Goal: Transaction & Acquisition: Obtain resource

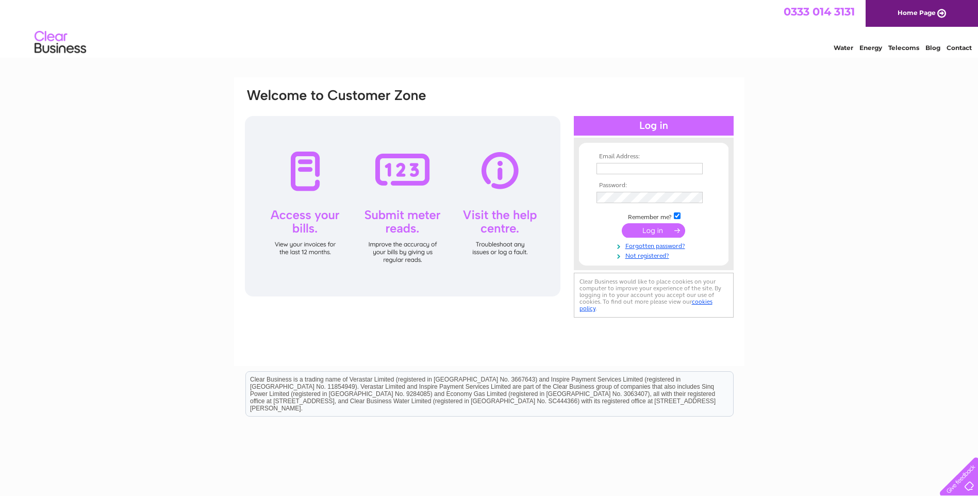
type input "jgshawaccounts@hotmail.co.uk"
click at [650, 235] on input "submit" at bounding box center [653, 230] width 63 height 14
click at [649, 231] on input "submit" at bounding box center [653, 230] width 63 height 14
click at [675, 228] on input "submit" at bounding box center [653, 230] width 63 height 14
click at [648, 226] on input "submit" at bounding box center [653, 230] width 63 height 14
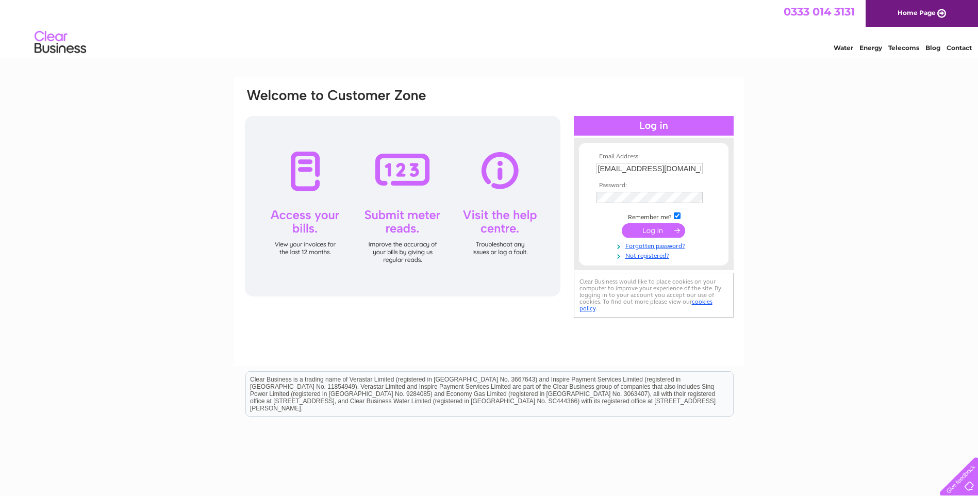
click at [649, 233] on input "submit" at bounding box center [653, 230] width 63 height 14
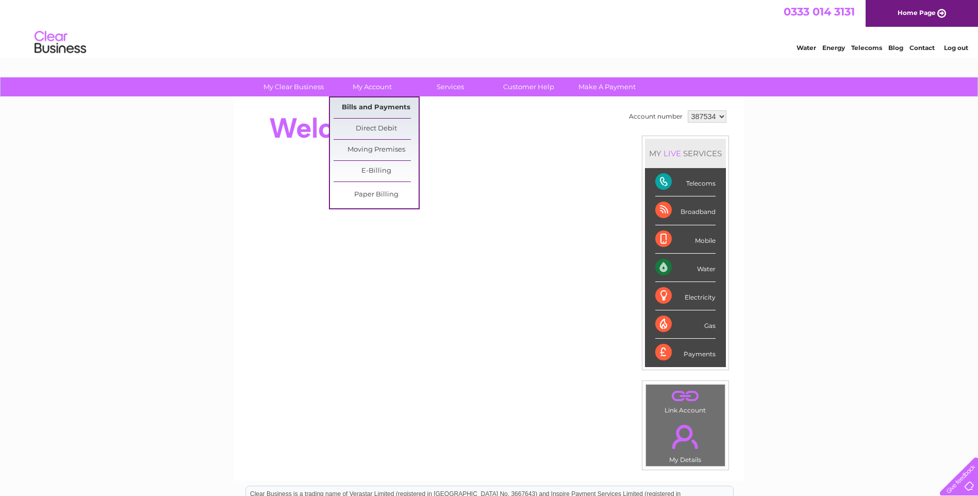
click at [364, 108] on link "Bills and Payments" at bounding box center [376, 107] width 85 height 21
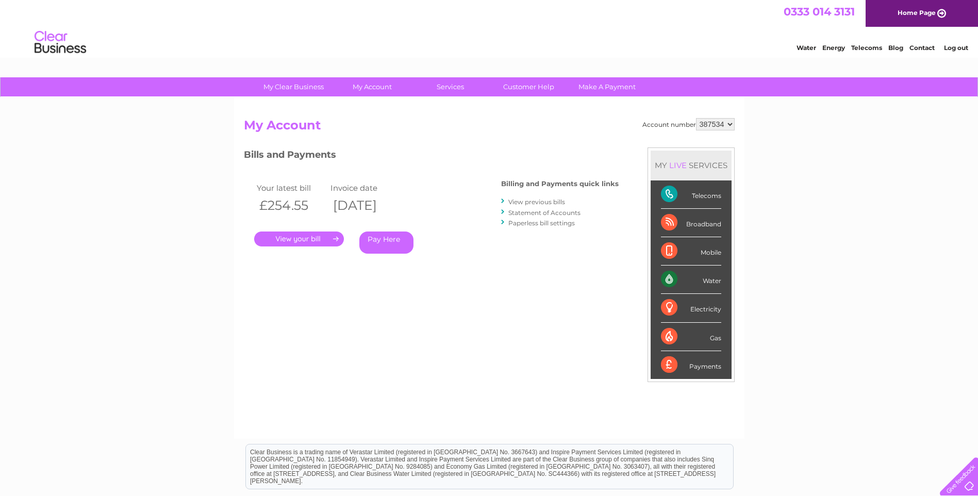
click at [319, 237] on link "." at bounding box center [299, 239] width 90 height 15
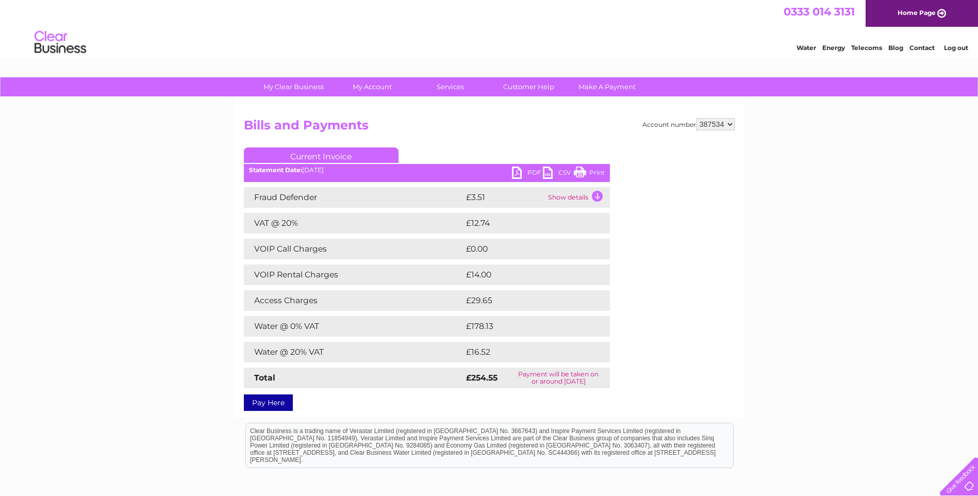
click at [521, 174] on link "PDF" at bounding box center [527, 174] width 31 height 15
click at [693, 276] on div "Account number 387534 Bills and Payments Current Invoice PDF CSV Print" at bounding box center [489, 262] width 491 height 289
click at [483, 141] on div "Account number 387534 Bills and Payments Current Invoice PDF CSV Print" at bounding box center [489, 262] width 491 height 289
click at [108, 167] on div "My Clear Business Login Details My Details My Preferences Link Account My Accou…" at bounding box center [489, 335] width 978 height 517
click at [356, 23] on div "0333 014 3131 Home Page" at bounding box center [489, 13] width 978 height 27
